Goal: Information Seeking & Learning: Learn about a topic

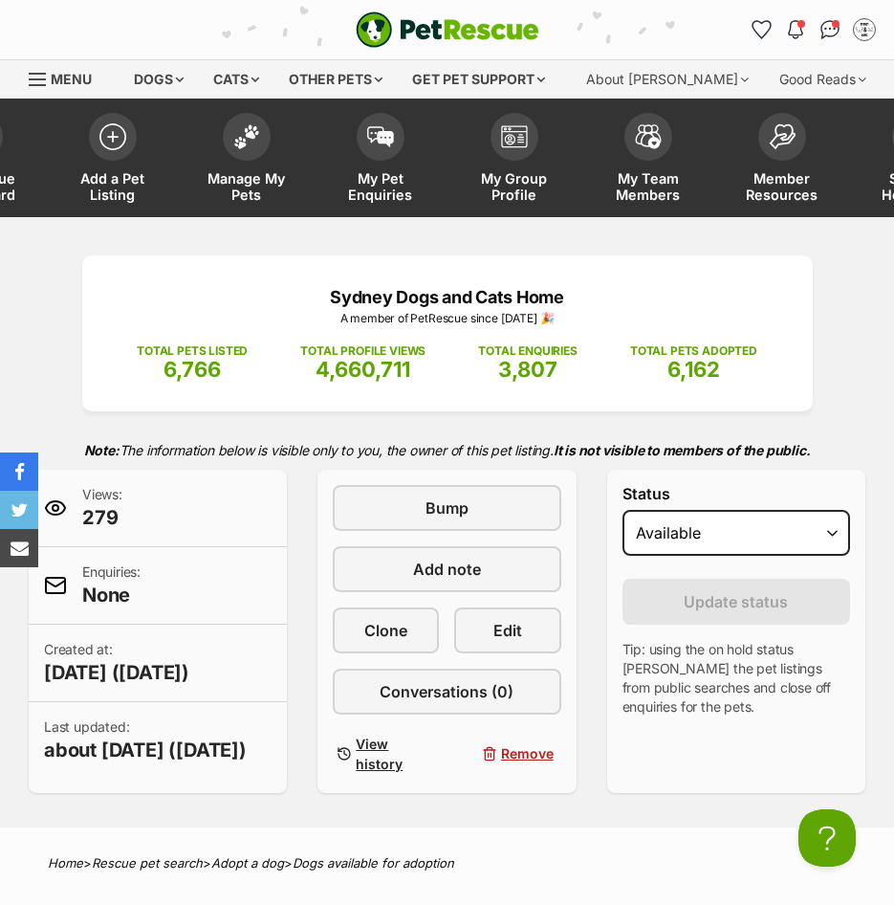
click at [30, 273] on div "Sydney Dogs and Cats Home A member of PetRescue since [DATE] 🎉 TOTAL PETS LISTE…" at bounding box center [447, 524] width 894 height 538
